Goal: Navigation & Orientation: Find specific page/section

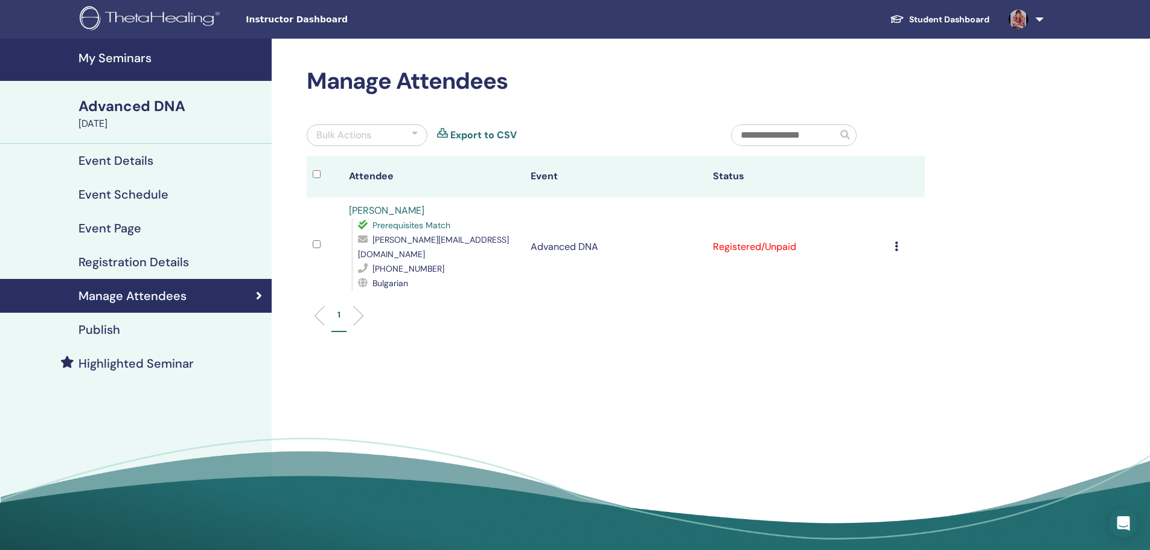
click at [143, 50] on link "My Seminars" at bounding box center [136, 60] width 272 height 42
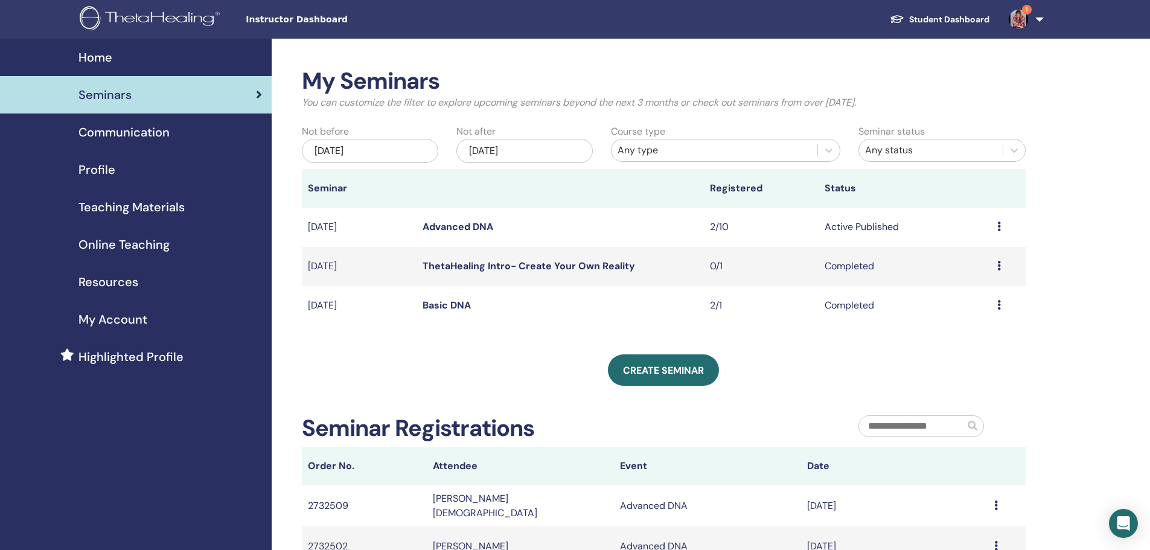
click at [113, 280] on span "Resources" at bounding box center [109, 282] width 60 height 18
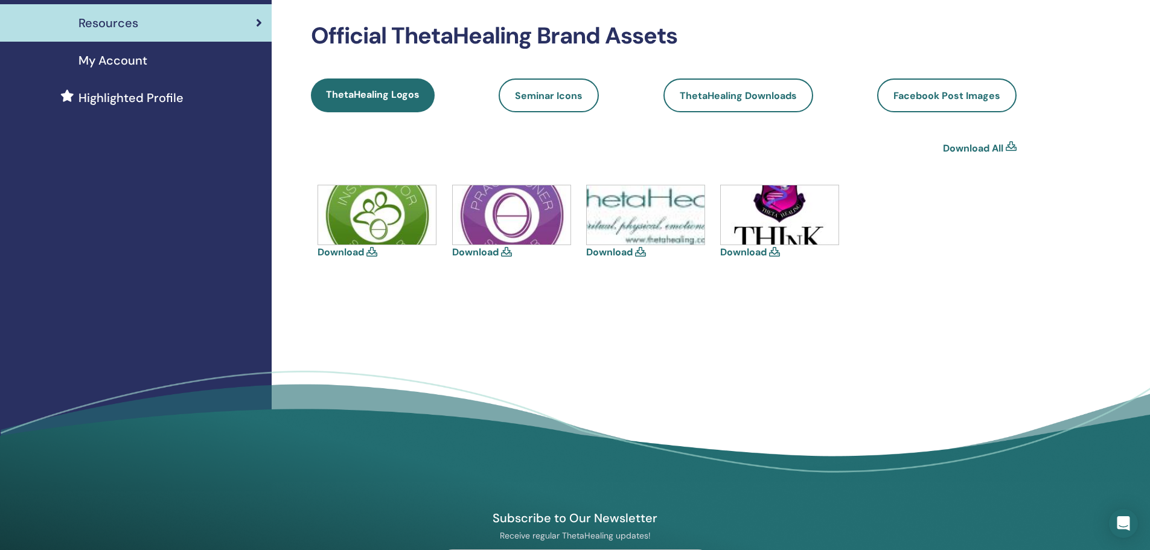
scroll to position [97, 0]
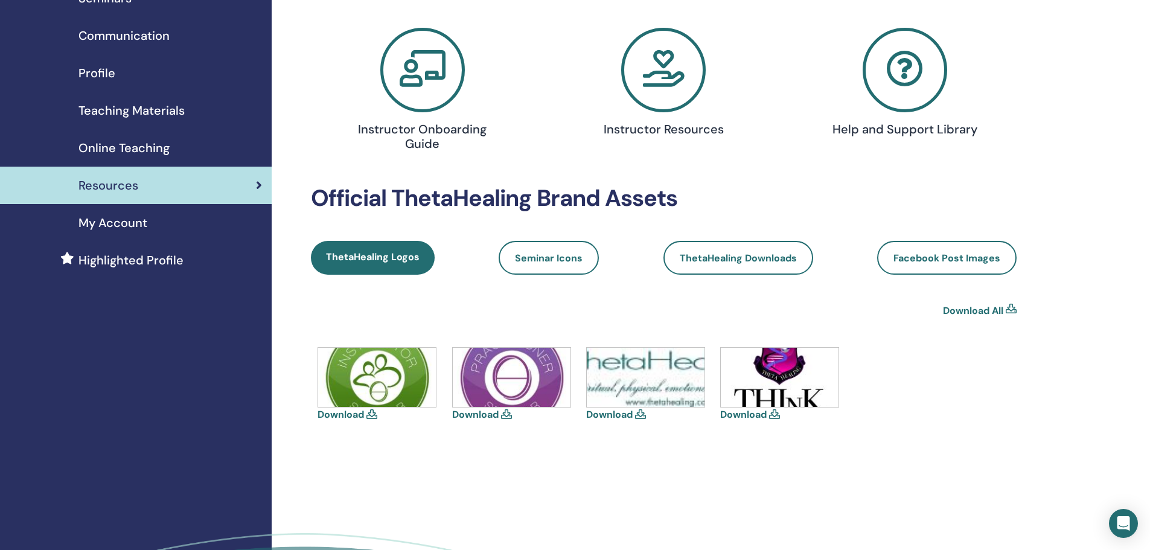
click at [677, 96] on icon at bounding box center [663, 70] width 85 height 85
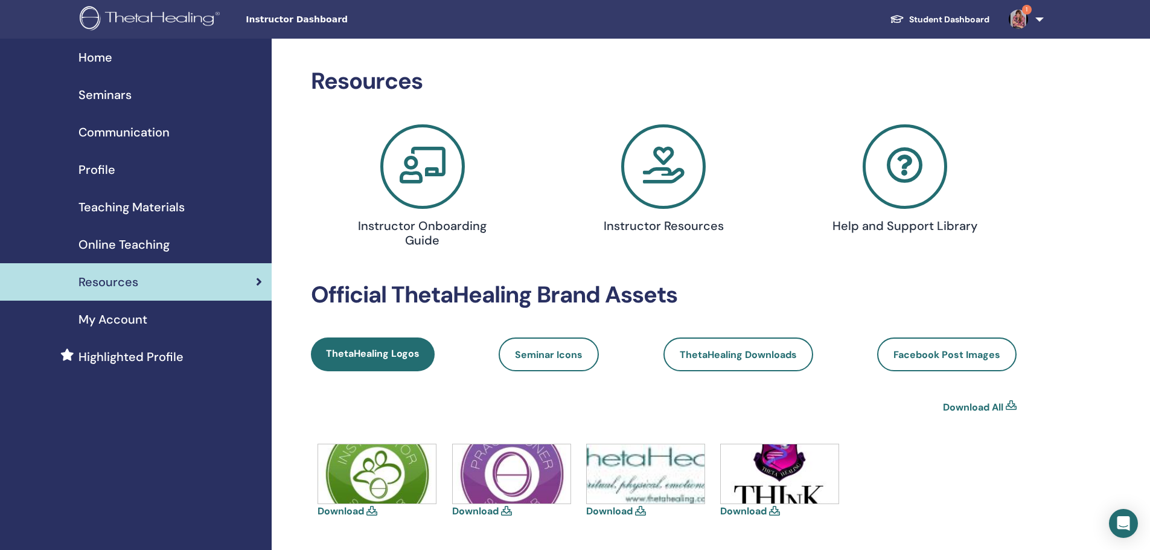
scroll to position [95, 0]
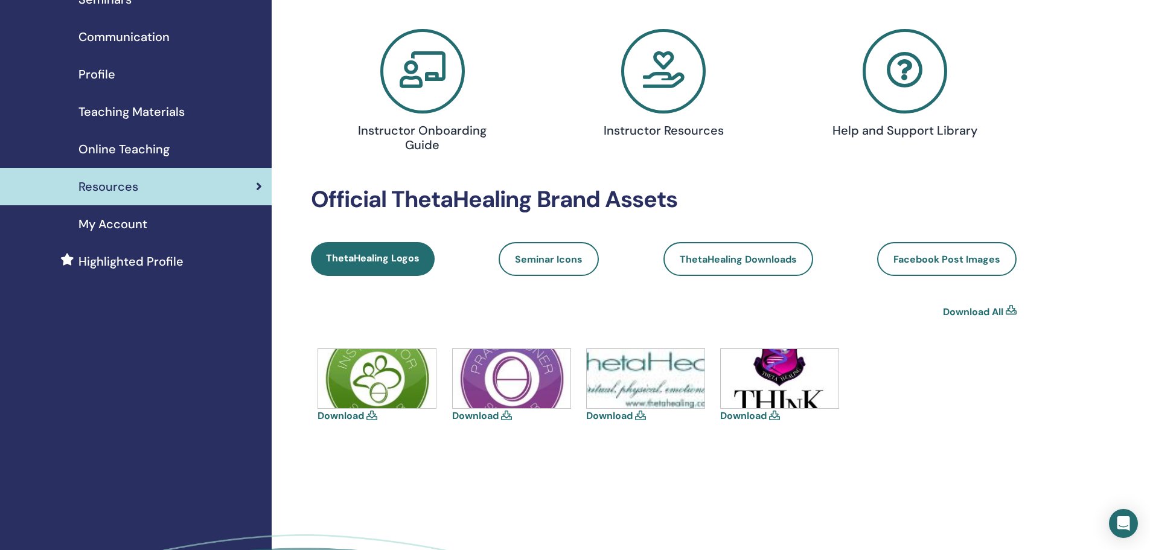
click at [127, 145] on span "Online Teaching" at bounding box center [124, 149] width 91 height 18
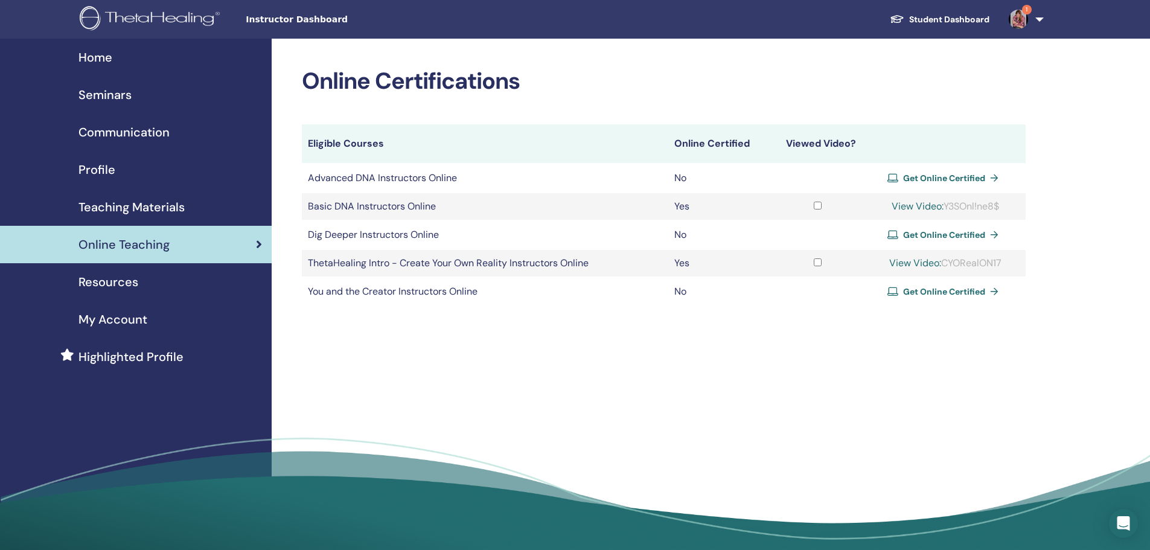
click at [146, 110] on link "Seminars" at bounding box center [136, 94] width 272 height 37
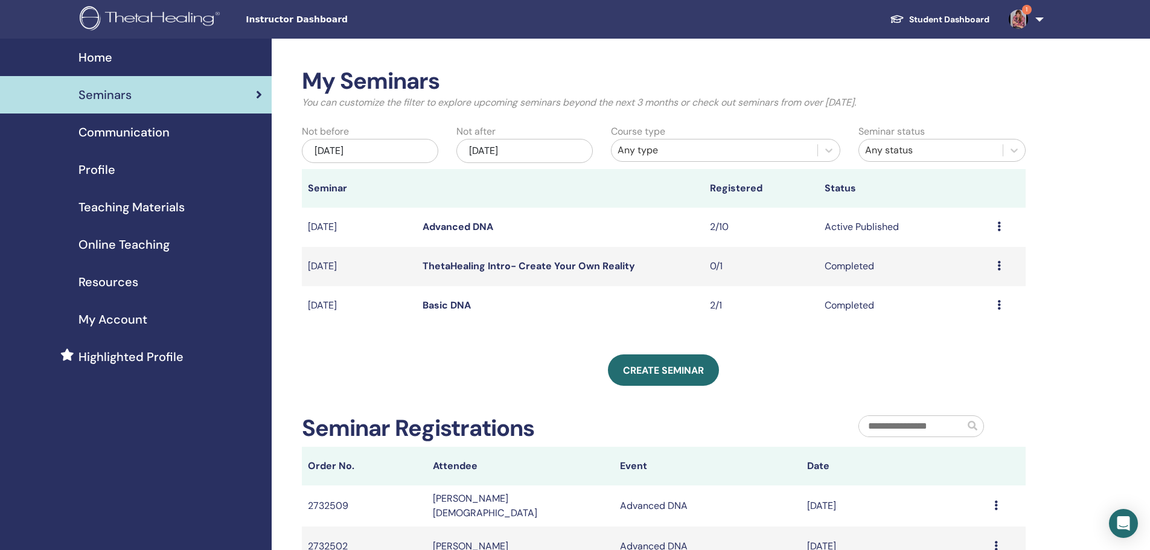
click at [147, 211] on span "Teaching Materials" at bounding box center [132, 207] width 106 height 18
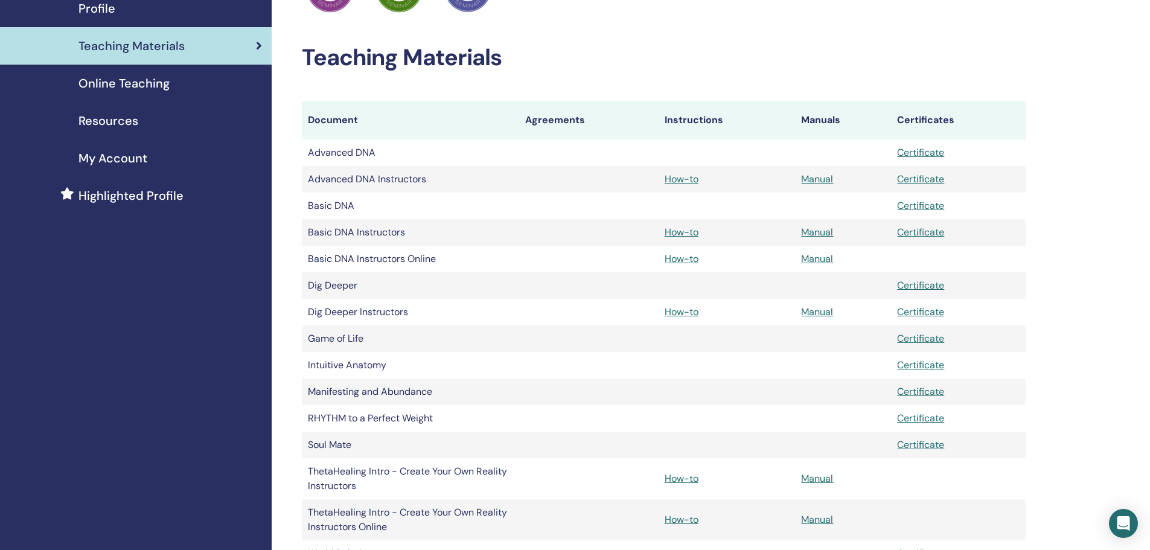
scroll to position [159, 0]
